Goal: Use online tool/utility: Utilize a website feature to perform a specific function

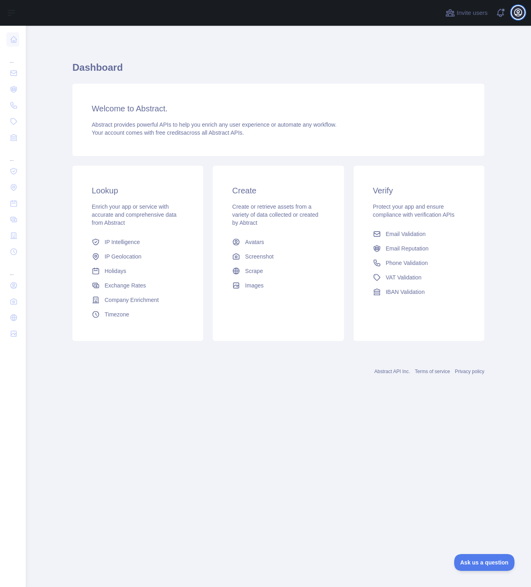
click at [516, 17] on button "Open user menu" at bounding box center [518, 12] width 13 height 13
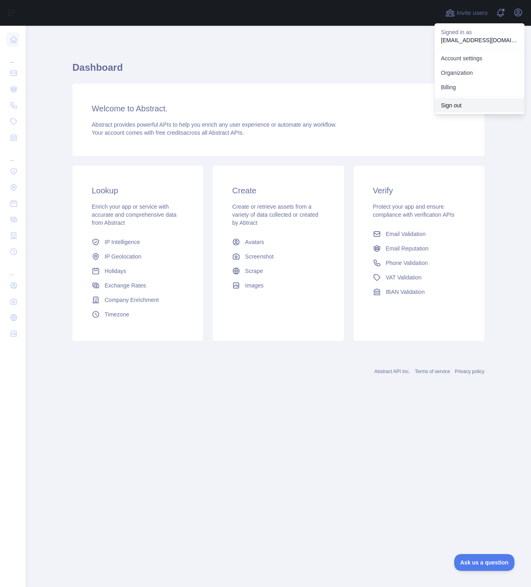
click at [441, 108] on button "Sign out" at bounding box center [480, 105] width 90 height 14
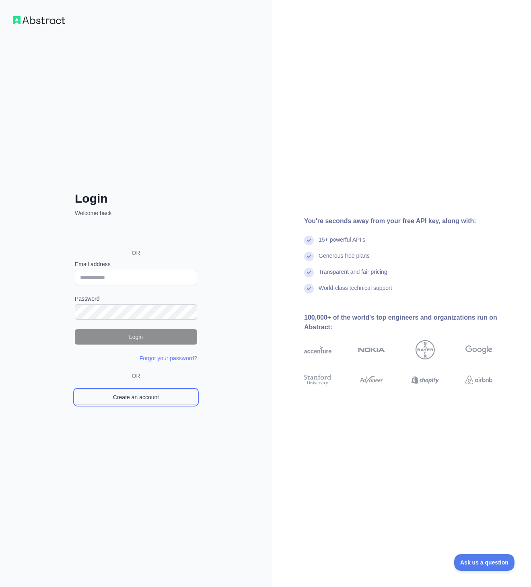
click at [148, 393] on link "Create an account" at bounding box center [136, 397] width 122 height 15
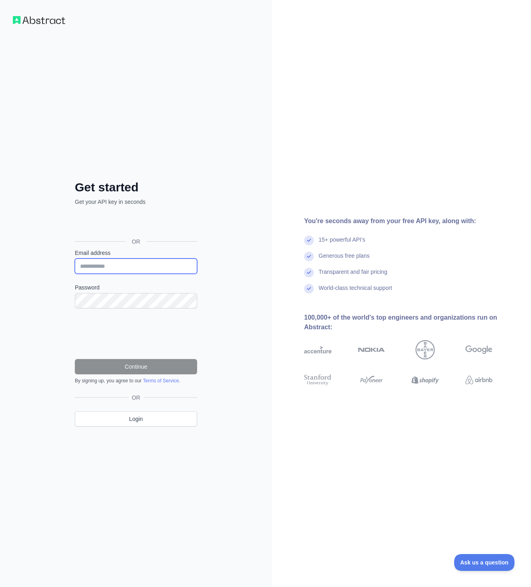
click at [124, 265] on input "Email address" at bounding box center [136, 266] width 122 height 15
type input "**********"
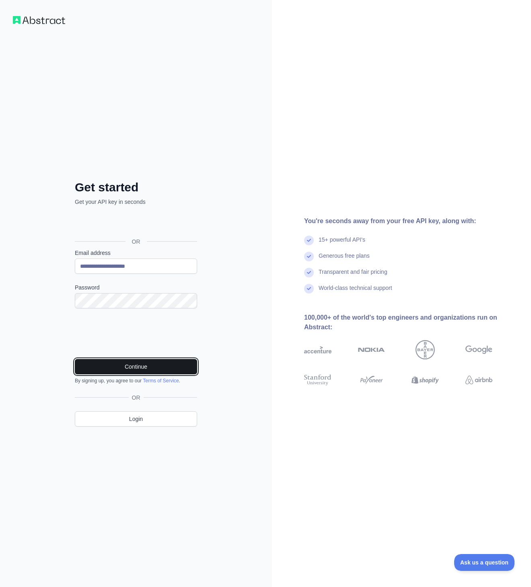
click at [106, 363] on button "Continue" at bounding box center [136, 366] width 122 height 15
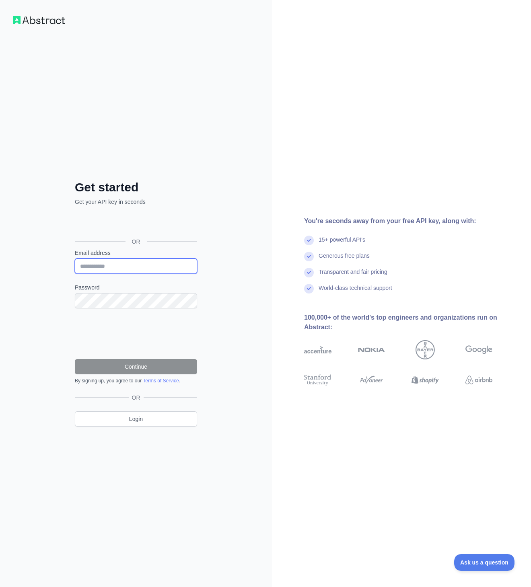
click at [147, 266] on input "Email address" at bounding box center [136, 266] width 122 height 15
click at [133, 416] on link "Login" at bounding box center [136, 419] width 122 height 15
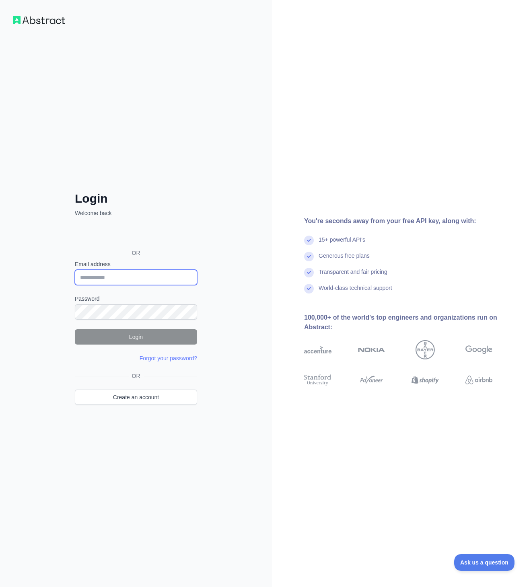
click at [100, 278] on input "Email address" at bounding box center [136, 277] width 122 height 15
type input "**********"
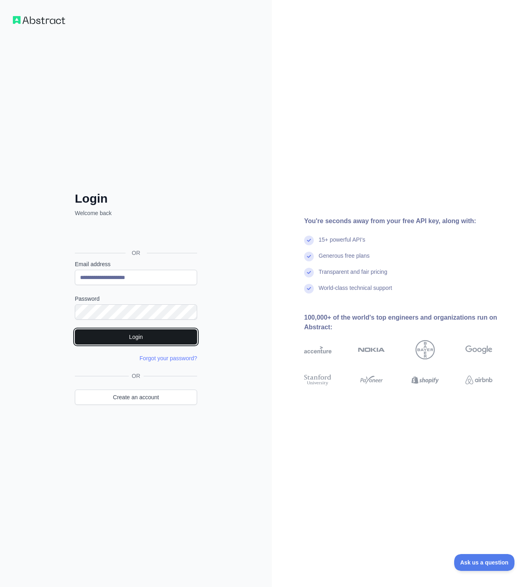
click at [123, 334] on button "Login" at bounding box center [136, 336] width 122 height 15
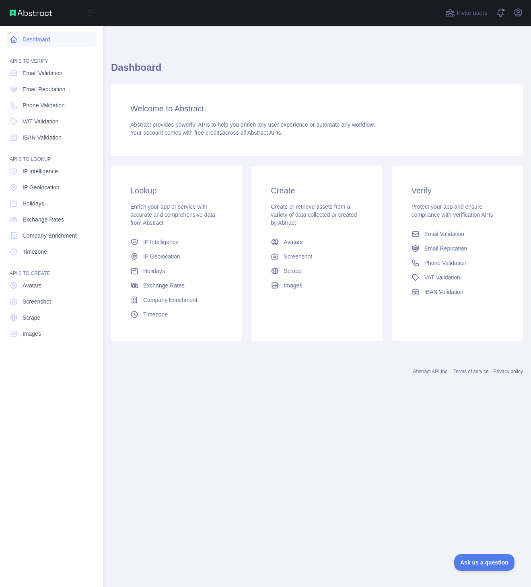
click at [25, 44] on link "Dashboard" at bounding box center [51, 39] width 90 height 14
click at [57, 69] on span "Email Validation" at bounding box center [43, 73] width 40 height 8
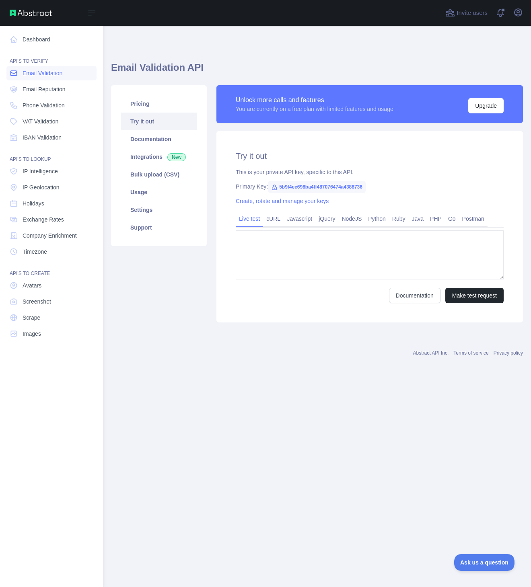
type textarea "**********"
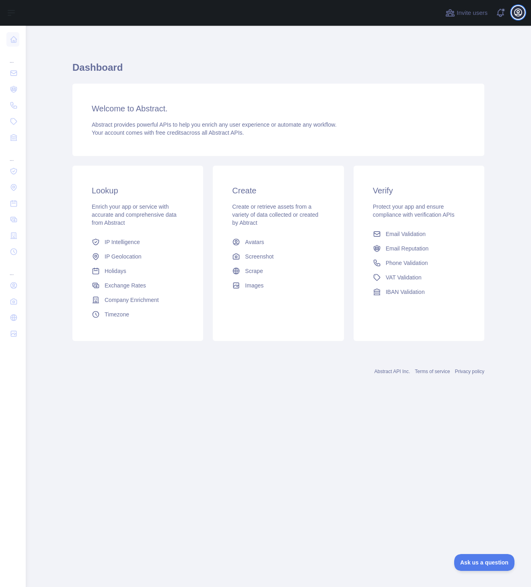
click at [524, 10] on button "Open user menu" at bounding box center [518, 12] width 13 height 13
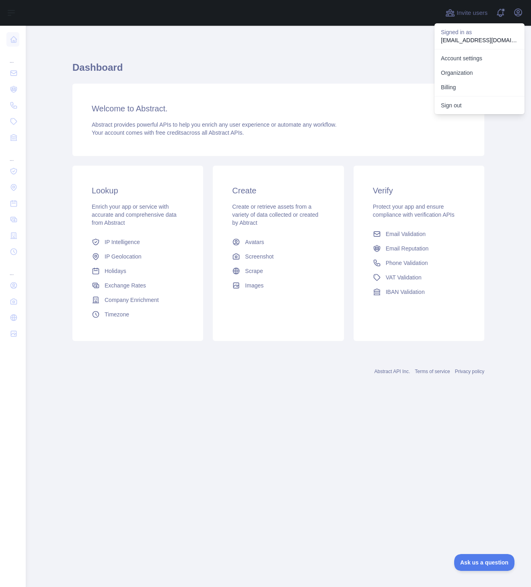
click at [404, 53] on div "Dashboard Welcome to Abstract. Abstract provides powerful APIs to help you enri…" at bounding box center [278, 198] width 412 height 307
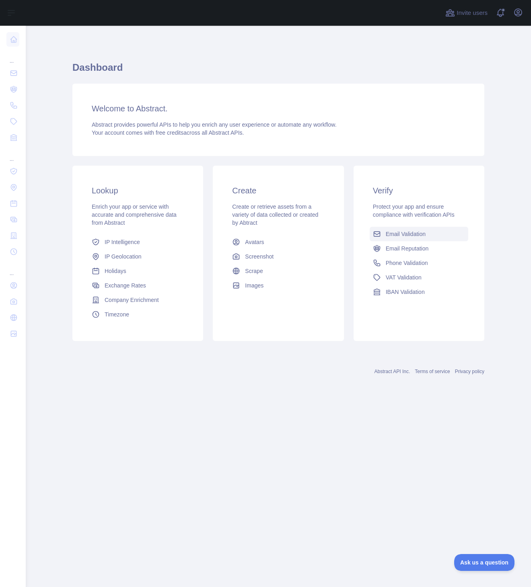
click at [406, 236] on span "Email Validation" at bounding box center [406, 234] width 40 height 8
